Goal: Find specific page/section: Find specific page/section

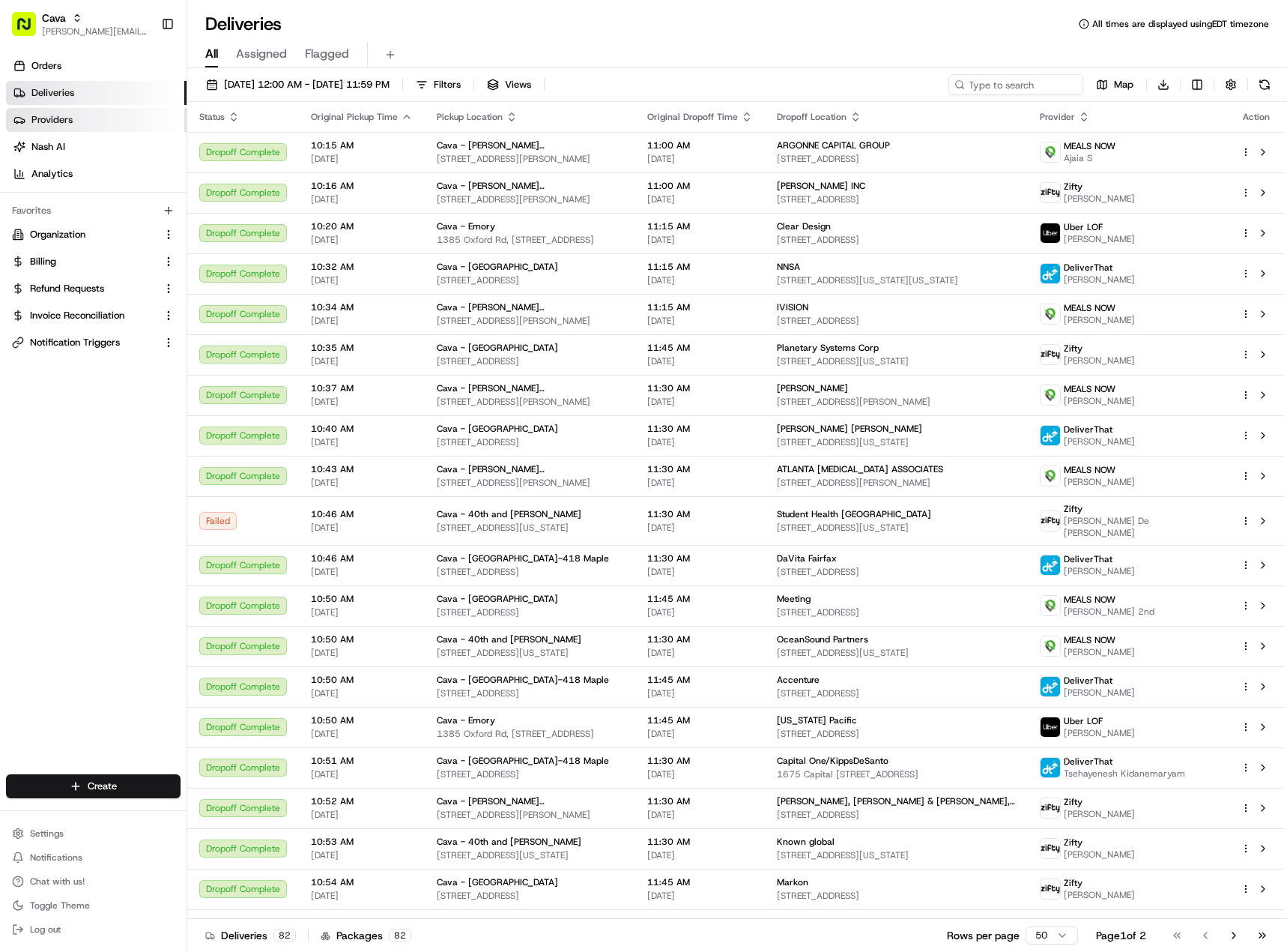
click at [144, 125] on link "Providers" at bounding box center [96, 119] width 180 height 24
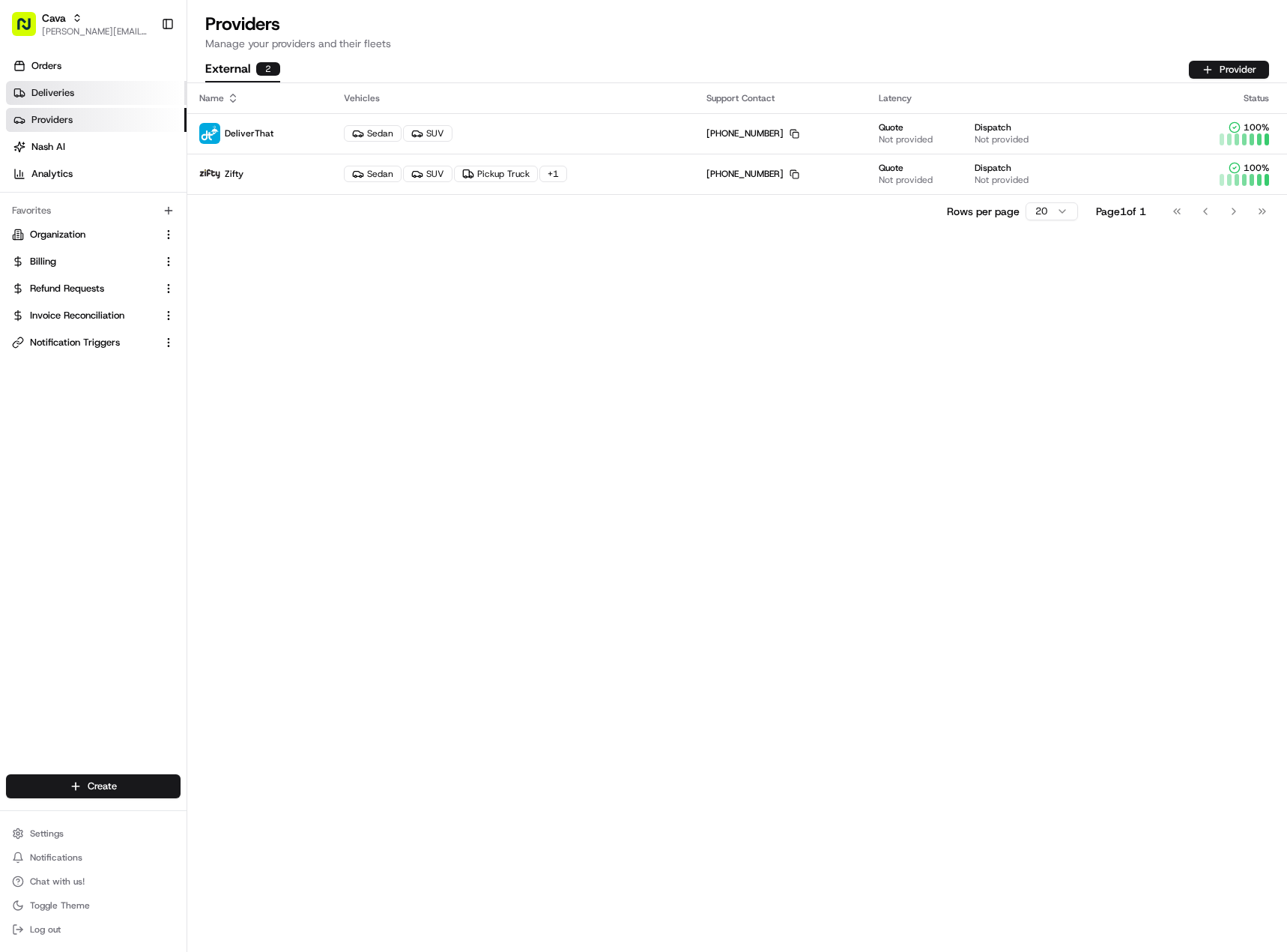
click at [97, 101] on link "Deliveries" at bounding box center [96, 92] width 180 height 24
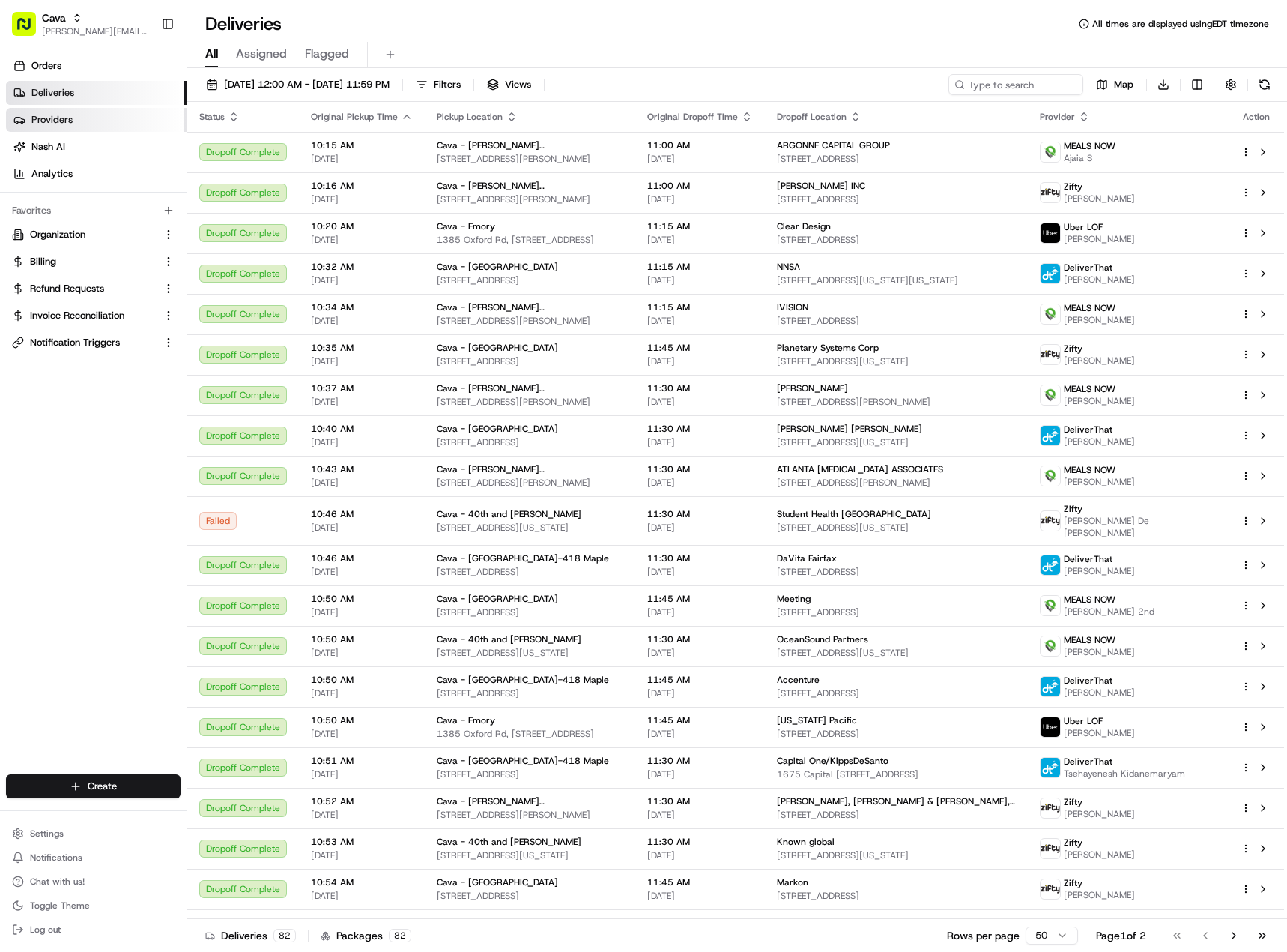
click at [106, 129] on link "Providers" at bounding box center [96, 119] width 180 height 24
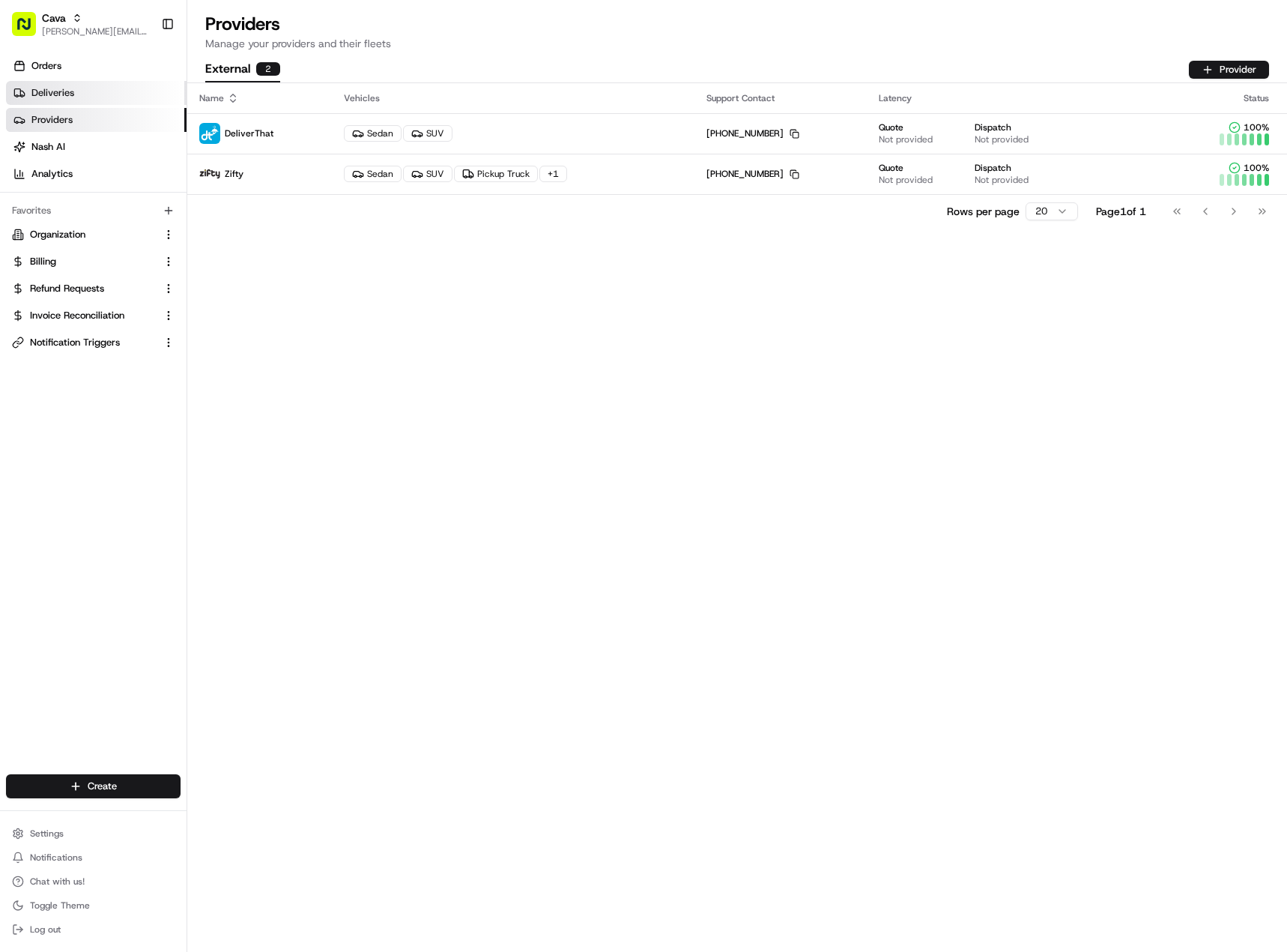
click at [101, 101] on link "Deliveries" at bounding box center [96, 92] width 180 height 24
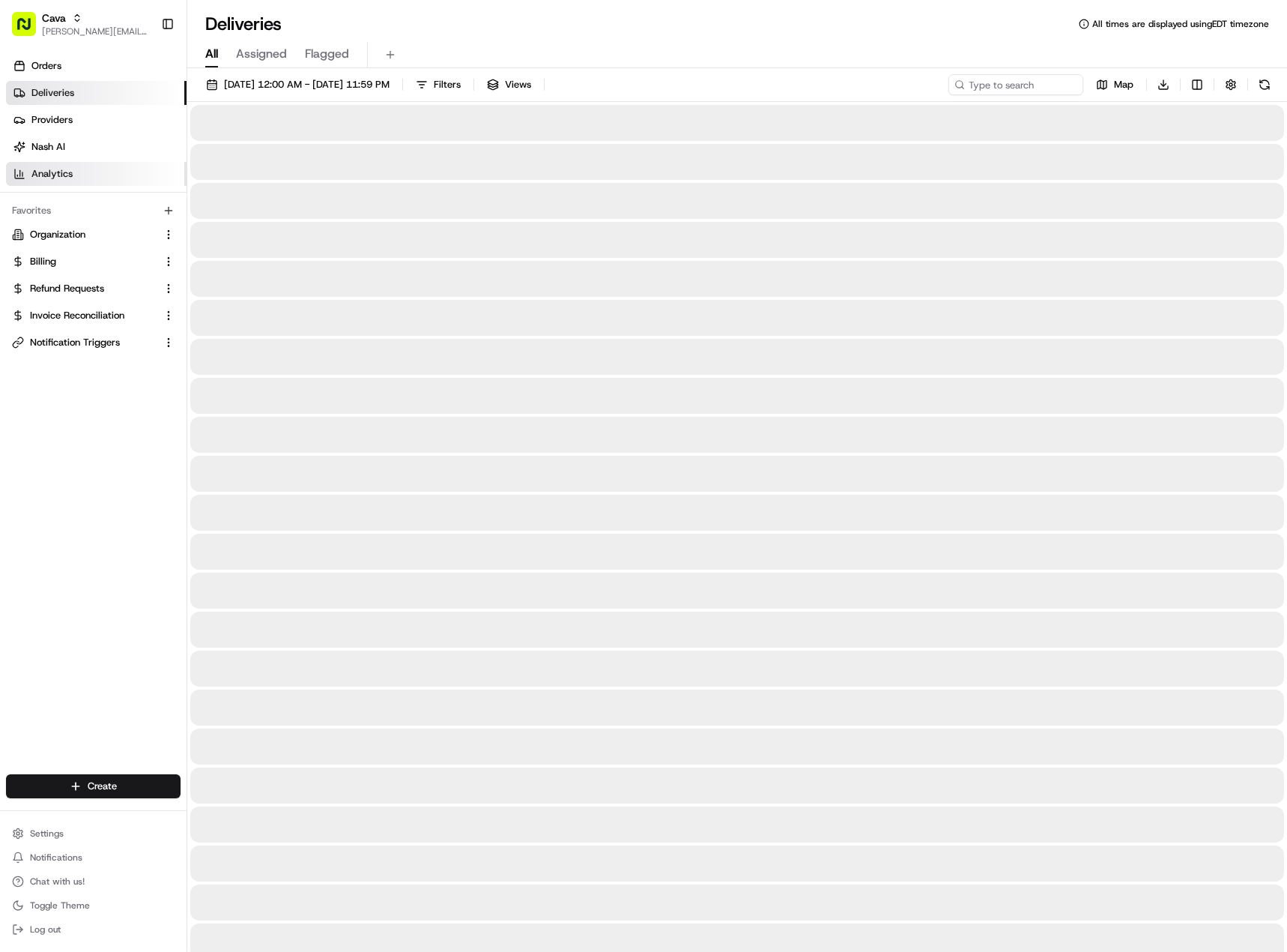
click at [99, 179] on link "Analytics" at bounding box center [96, 174] width 180 height 24
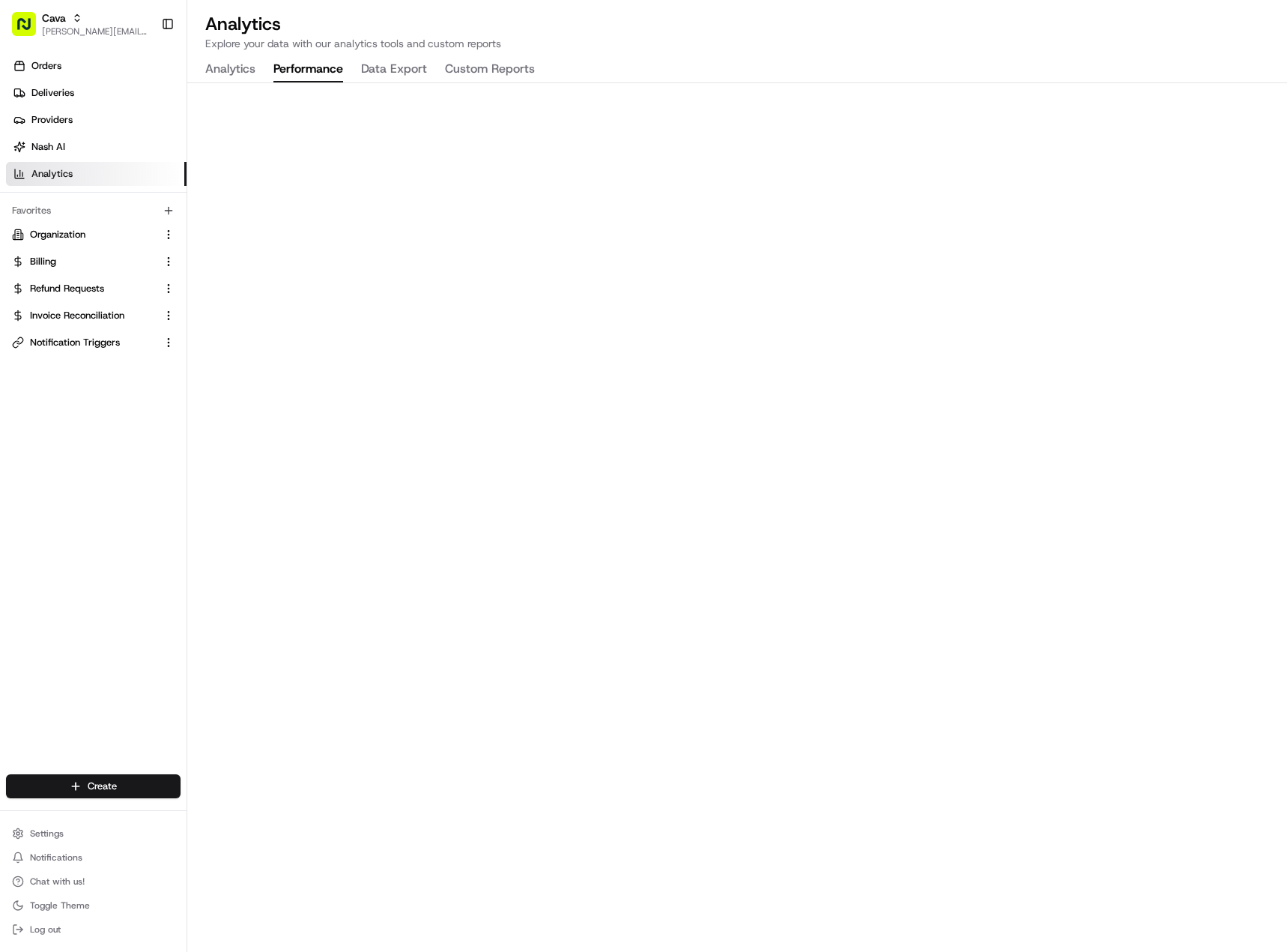
click at [322, 70] on button "Performance" at bounding box center [308, 69] width 70 height 26
